Goal: Information Seeking & Learning: Learn about a topic

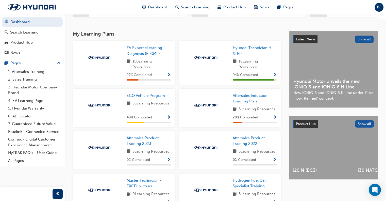
scroll to position [101, 0]
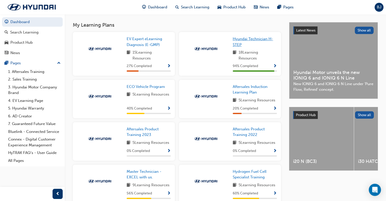
click at [237, 40] on span "Hyundai Technician H-STEP" at bounding box center [253, 42] width 40 height 10
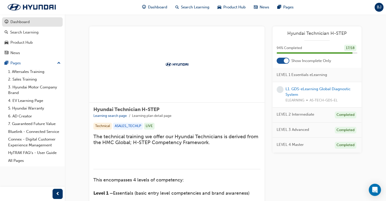
click at [28, 23] on div "Dashboard" at bounding box center [19, 22] width 19 height 6
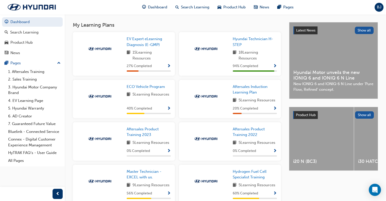
scroll to position [127, 0]
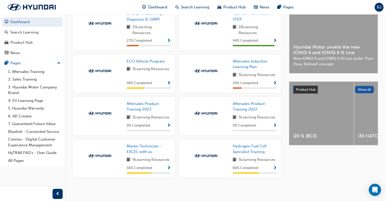
click at [275, 42] on span "Show Progress" at bounding box center [275, 41] width 4 height 5
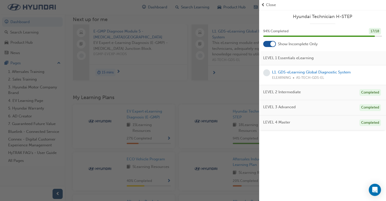
scroll to position [0, 0]
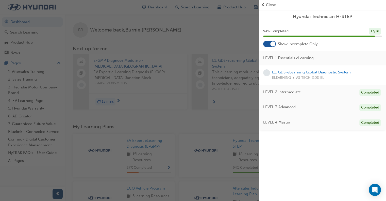
click at [272, 5] on span "Close" at bounding box center [271, 5] width 10 height 6
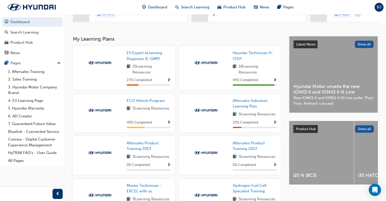
scroll to position [101, 0]
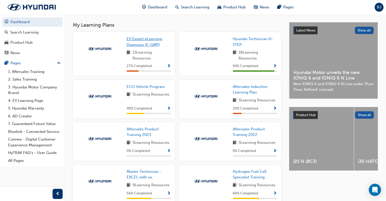
click at [137, 40] on span "EV Expert eLearning Diagnosis (E-GMP)" at bounding box center [145, 42] width 36 height 10
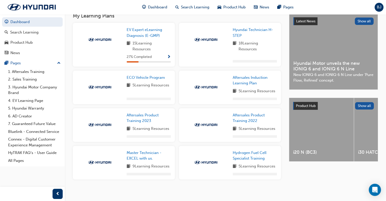
scroll to position [115, 0]
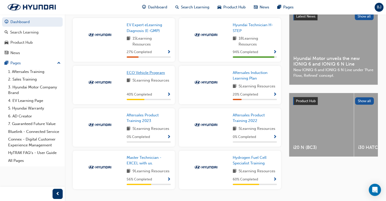
click at [148, 75] on span "ECO Vehicle Program" at bounding box center [146, 72] width 38 height 5
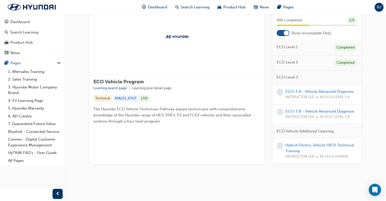
scroll to position [51, 0]
click at [315, 153] on link "Hybrid Electric Vehicle (HEV) Technical Training" at bounding box center [319, 148] width 68 height 10
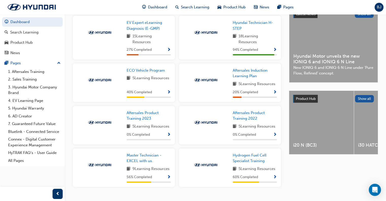
scroll to position [127, 0]
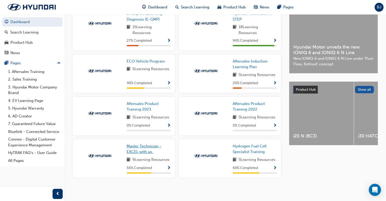
click at [146, 148] on span "Master Technician - EXCEL with us." at bounding box center [144, 149] width 35 height 10
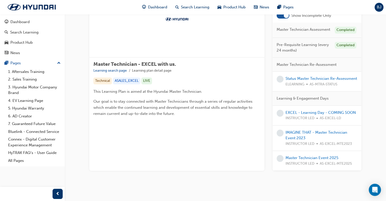
scroll to position [51, 0]
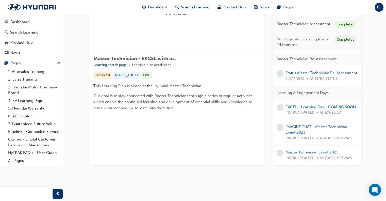
click at [310, 154] on link "Master Technician Event 2025" at bounding box center [311, 152] width 53 height 5
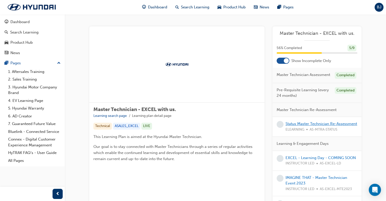
click at [322, 122] on link "Status Master Technician Re-Assessment" at bounding box center [321, 123] width 72 height 5
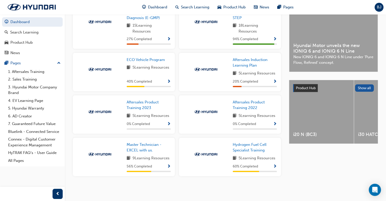
scroll to position [131, 0]
click at [245, 147] on span "Hydrogen Fuel Cell Specialist Training" at bounding box center [250, 147] width 34 height 10
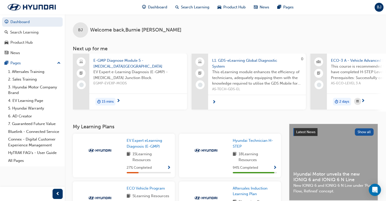
click at [376, 8] on div "BJ" at bounding box center [378, 7] width 9 height 9
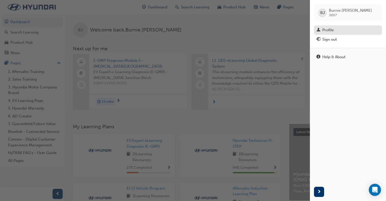
click at [329, 29] on div "Profile" at bounding box center [327, 30] width 11 height 6
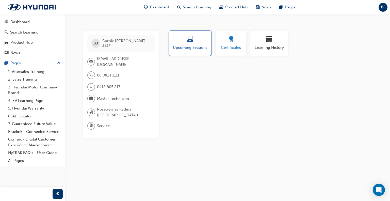
click at [228, 51] on button "Certificates" at bounding box center [231, 42] width 30 height 25
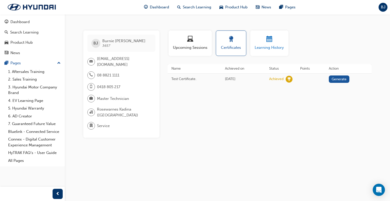
click at [255, 54] on button "Learning History" at bounding box center [269, 42] width 38 height 25
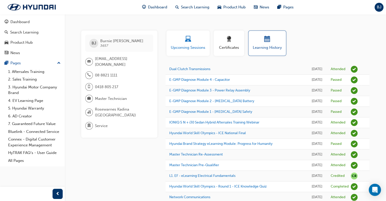
click at [189, 52] on button "Upcoming Sessions" at bounding box center [187, 42] width 43 height 25
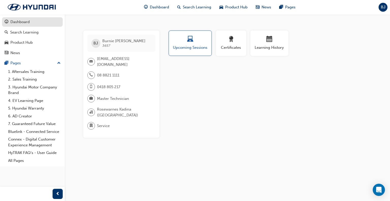
click at [24, 21] on div "Dashboard" at bounding box center [19, 22] width 19 height 6
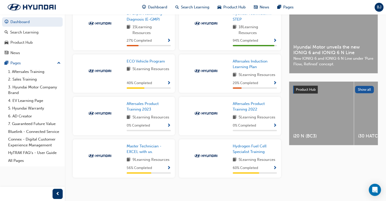
scroll to position [131, 0]
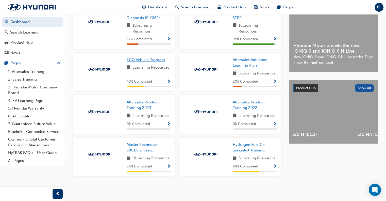
click at [154, 58] on span "ECO Vehicle Program" at bounding box center [146, 59] width 38 height 5
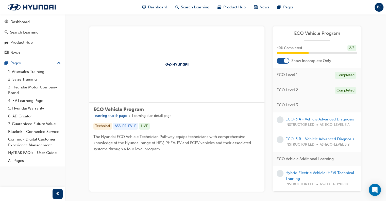
click at [378, 7] on span "BJ" at bounding box center [379, 7] width 5 height 6
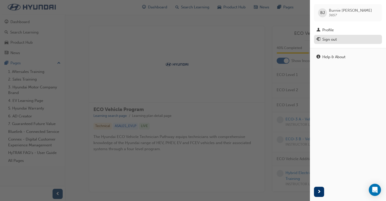
click at [330, 38] on div "Sign out" at bounding box center [329, 40] width 14 height 6
